Goal: Book appointment/travel/reservation

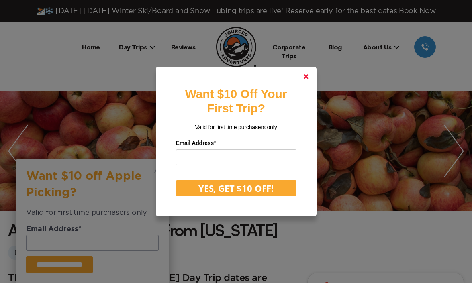
click at [303, 76] on icon at bounding box center [305, 76] width 5 height 5
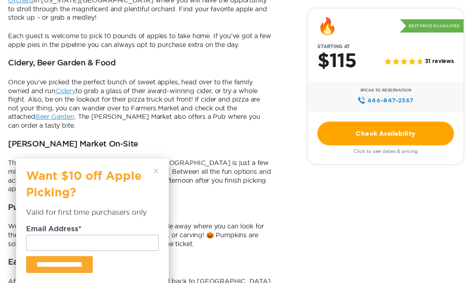
scroll to position [479, 0]
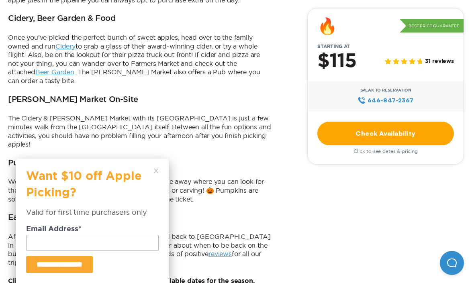
click at [155, 171] on icon at bounding box center [156, 171] width 5 height 5
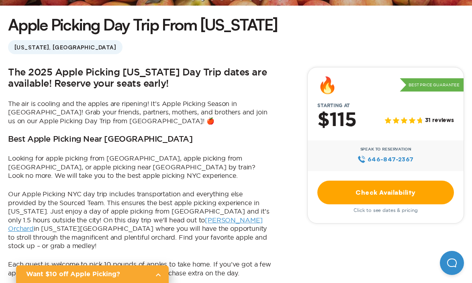
scroll to position [0, 0]
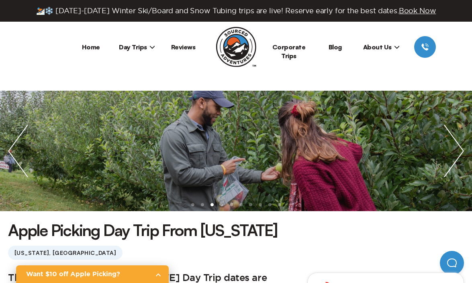
click at [151, 51] on li "Day Trips [US_STATE][GEOGRAPHIC_DATA] [GEOGRAPHIC_DATA] [GEOGRAPHIC_DATA]" at bounding box center [137, 47] width 46 height 22
click at [149, 44] on icon at bounding box center [152, 47] width 6 height 6
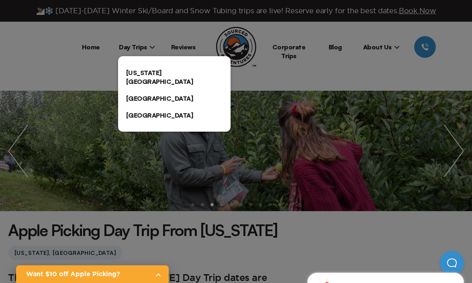
click at [165, 90] on link "[GEOGRAPHIC_DATA]" at bounding box center [174, 98] width 112 height 17
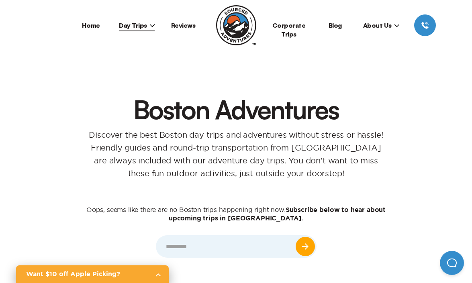
click at [143, 24] on span "Day Trips" at bounding box center [137, 25] width 36 height 8
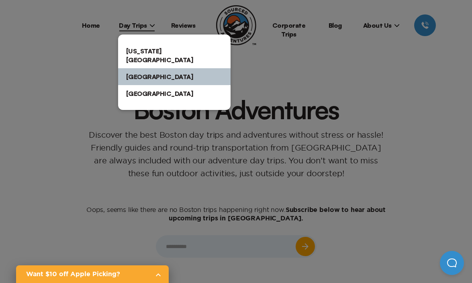
click at [145, 57] on link "[US_STATE][GEOGRAPHIC_DATA]" at bounding box center [174, 56] width 112 height 26
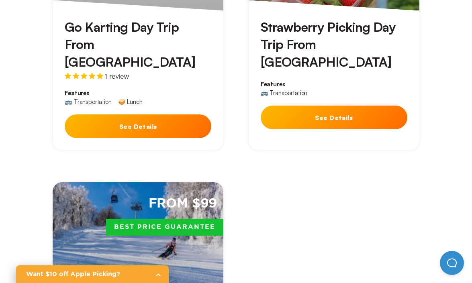
scroll to position [2479, 0]
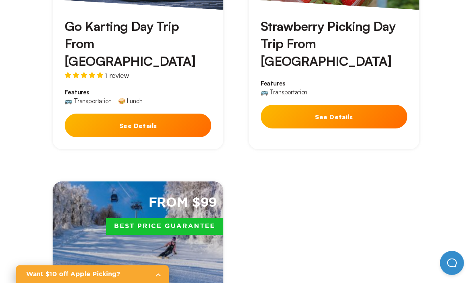
click at [212, 181] on div "From $99 Best Price Guarantee" at bounding box center [138, 233] width 171 height 104
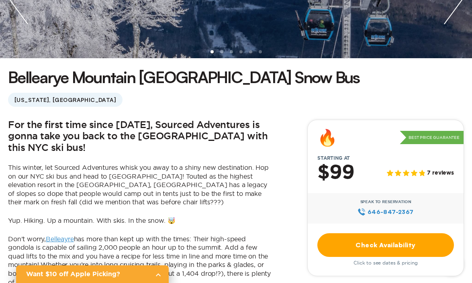
scroll to position [155, 0]
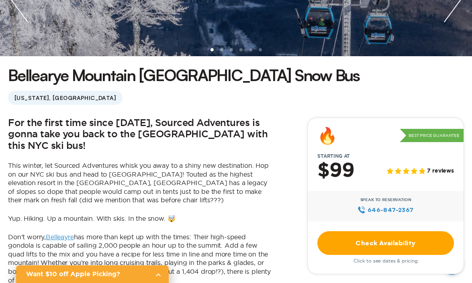
click at [362, 257] on div "Check Availability Click to see dates & pricing" at bounding box center [385, 247] width 136 height 33
click at [362, 247] on link "Check Availability" at bounding box center [385, 243] width 136 height 24
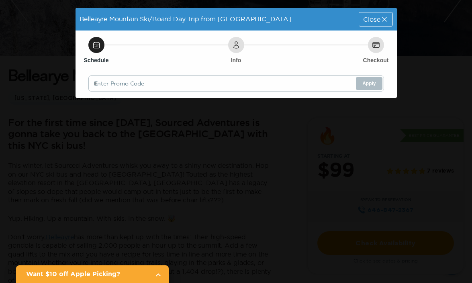
scroll to position [0, 0]
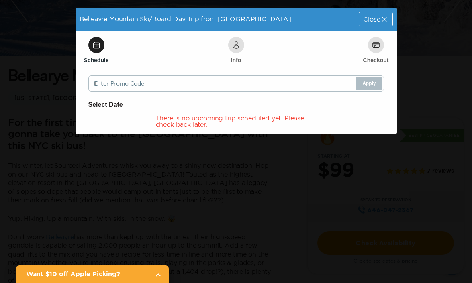
drag, startPoint x: 385, startPoint y: 21, endPoint x: 378, endPoint y: 24, distance: 7.0
click at [385, 21] on icon at bounding box center [384, 19] width 8 height 8
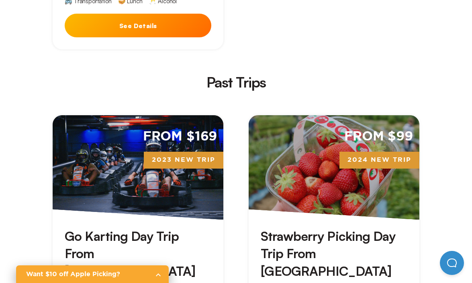
scroll to position [2269, 0]
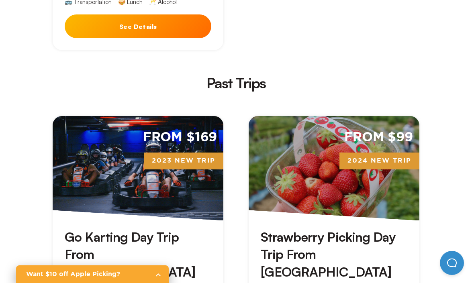
click at [145, 116] on div "From $169 2023 New Trip" at bounding box center [138, 168] width 171 height 104
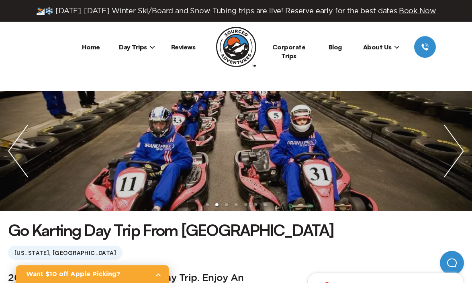
click at [135, 51] on li "Day Trips [US_STATE][GEOGRAPHIC_DATA] [GEOGRAPHIC_DATA] [GEOGRAPHIC_DATA]" at bounding box center [137, 47] width 46 height 22
click at [136, 47] on span "Day Trips" at bounding box center [137, 47] width 36 height 8
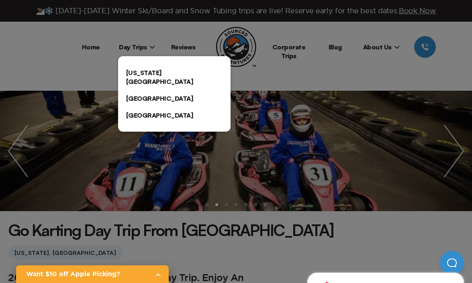
click at [137, 68] on link "[US_STATE][GEOGRAPHIC_DATA]" at bounding box center [174, 77] width 112 height 26
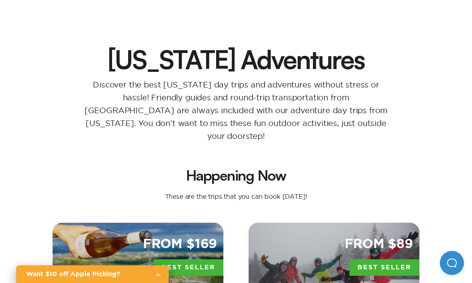
scroll to position [166, 0]
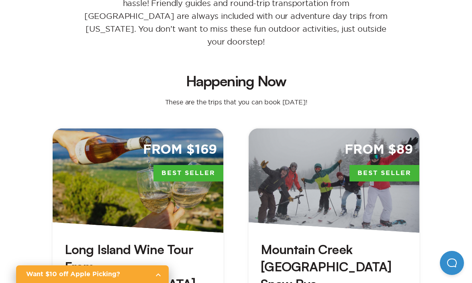
click at [161, 276] on link "Want $10 off Apple Picking?" at bounding box center [92, 274] width 153 height 18
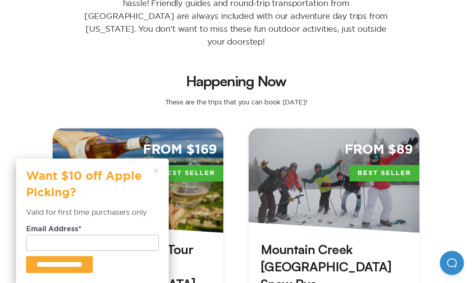
click at [154, 170] on icon at bounding box center [156, 171] width 5 height 5
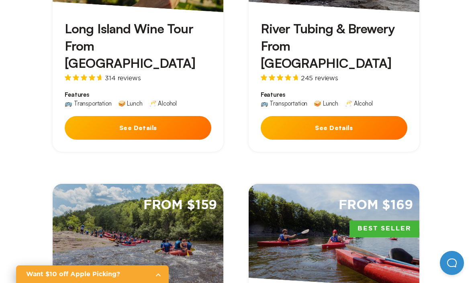
scroll to position [1020, 0]
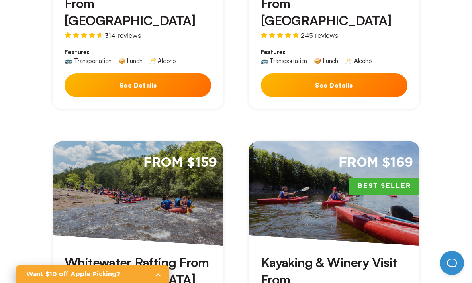
click at [279, 178] on div "From $169 Best Seller" at bounding box center [333, 193] width 171 height 104
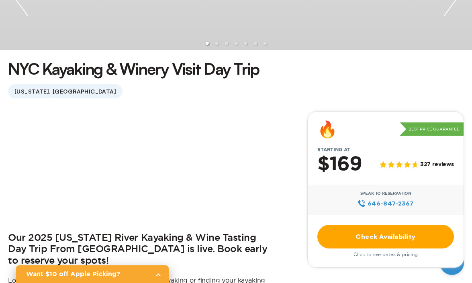
scroll to position [163, 0]
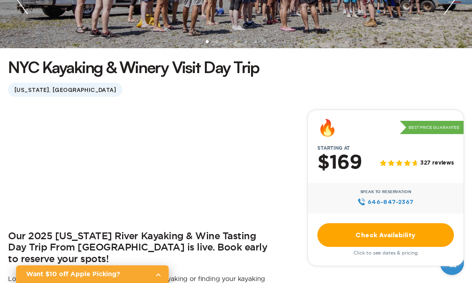
click at [368, 236] on link "Check Availability" at bounding box center [385, 235] width 136 height 24
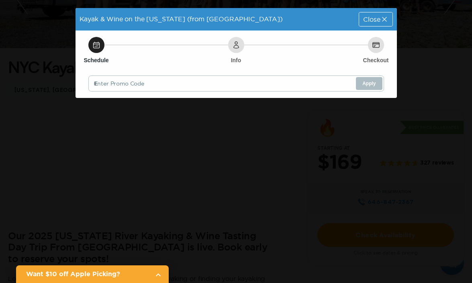
scroll to position [0, 0]
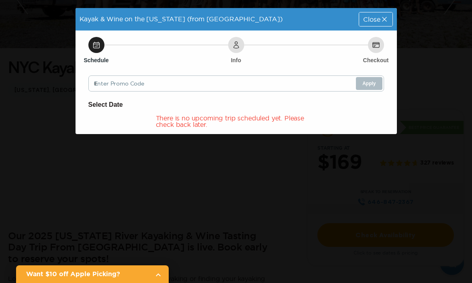
click at [380, 15] on icon at bounding box center [384, 19] width 8 height 8
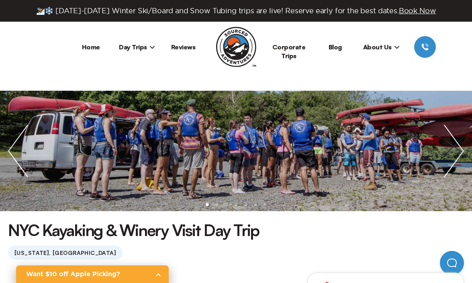
scroll to position [163, 0]
